Goal: Register for event/course

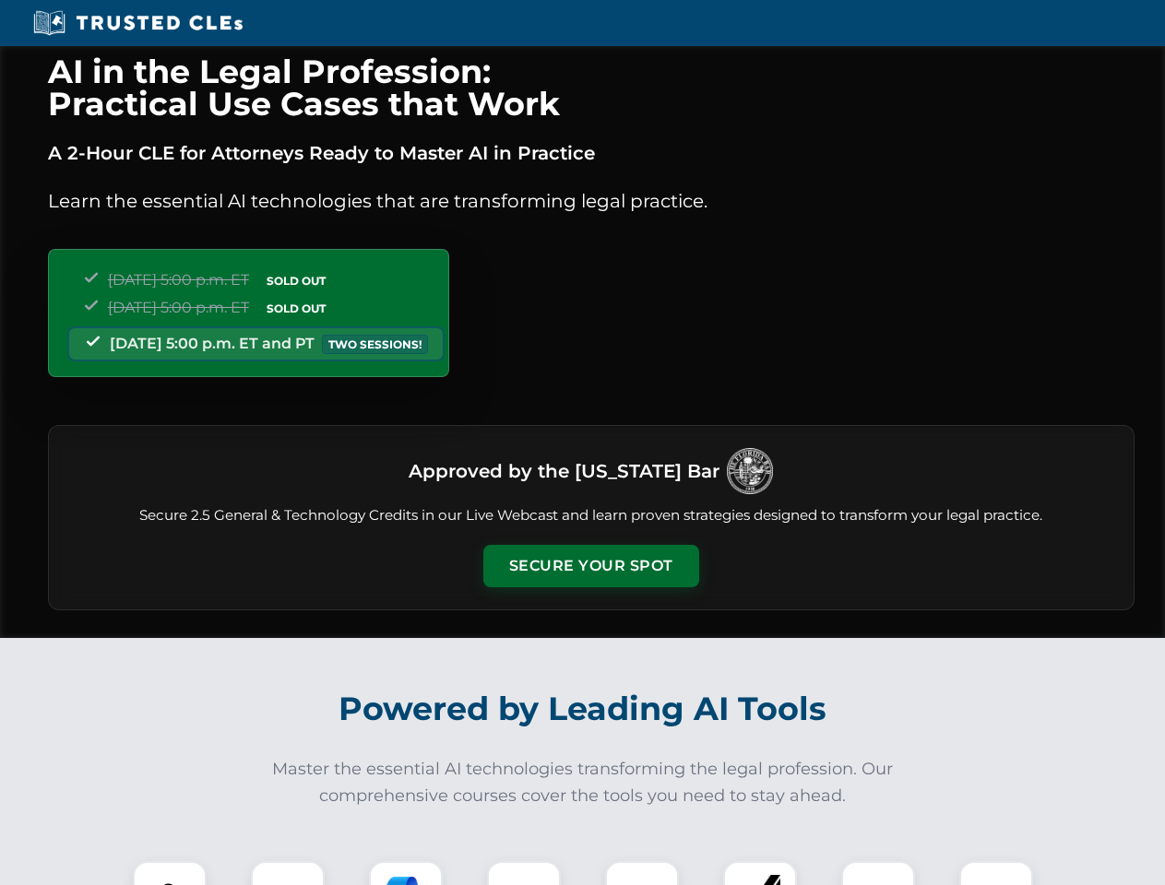
click at [590, 566] on button "Secure Your Spot" at bounding box center [591, 566] width 216 height 42
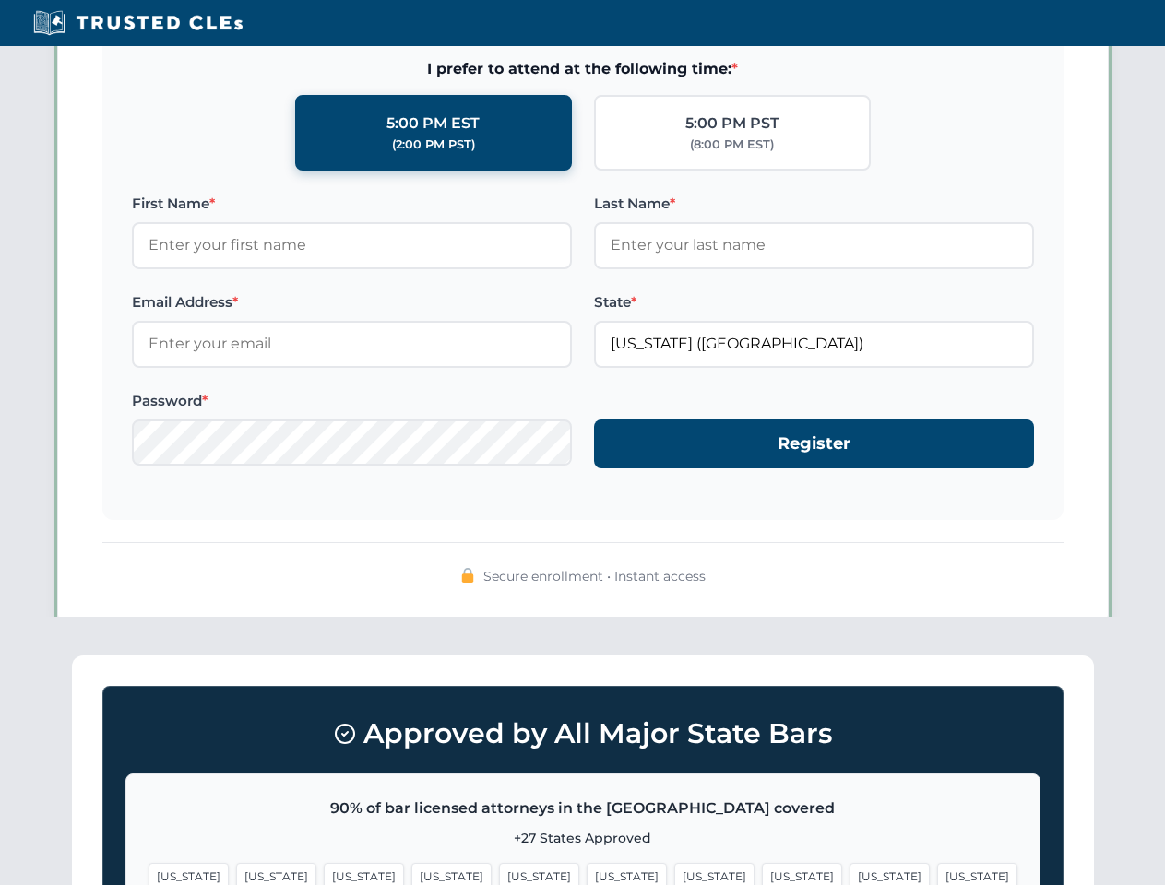
click at [674, 873] on span "[US_STATE]" at bounding box center [714, 876] width 80 height 27
click at [849, 873] on span "[US_STATE]" at bounding box center [889, 876] width 80 height 27
